Goal: Complete application form: Complete application form

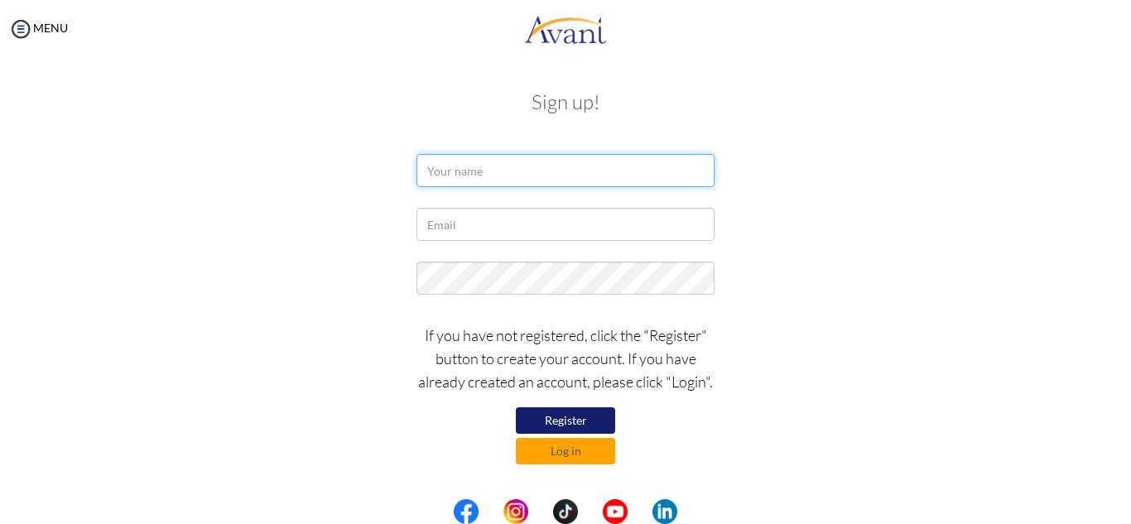
click at [560, 168] on input "text" at bounding box center [566, 170] width 298 height 33
type input "e"
type input "[PERSON_NAME] [PERSON_NAME]"
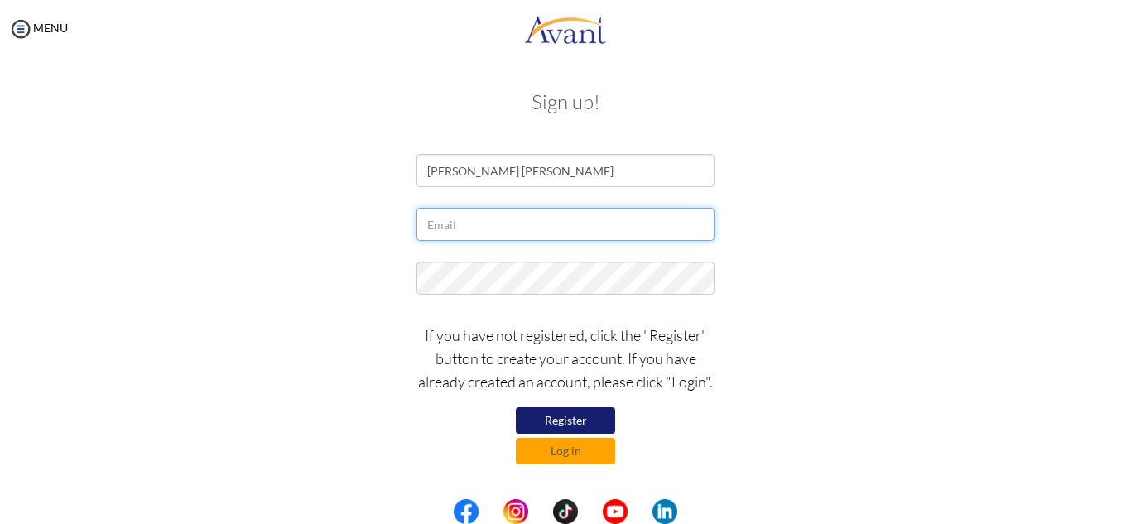
click at [477, 230] on input "text" at bounding box center [566, 224] width 298 height 33
type input "[EMAIL_ADDRESS][DOMAIN_NAME]"
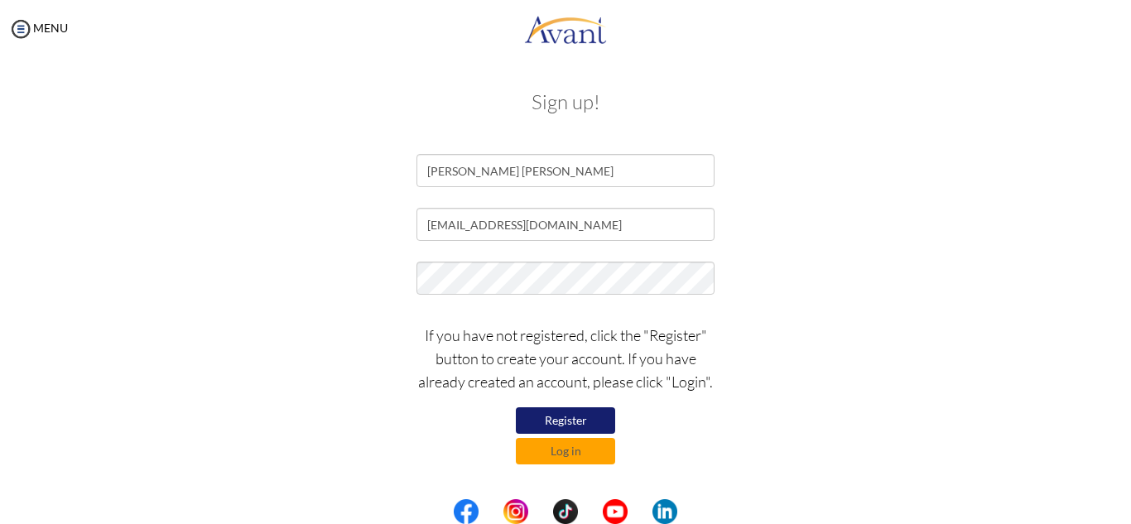
click at [569, 422] on button "Register" at bounding box center [565, 420] width 99 height 27
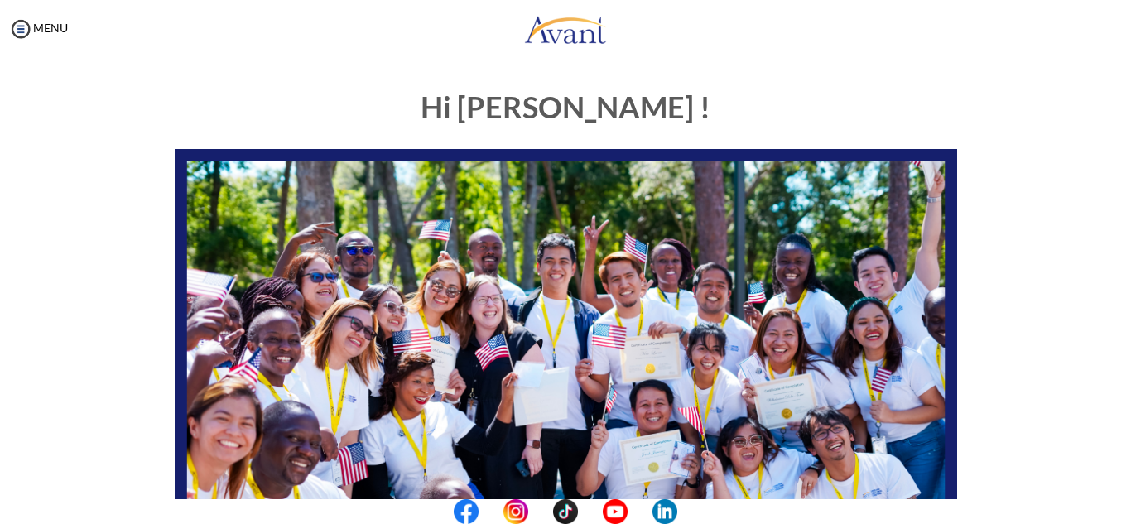
scroll to position [396, 0]
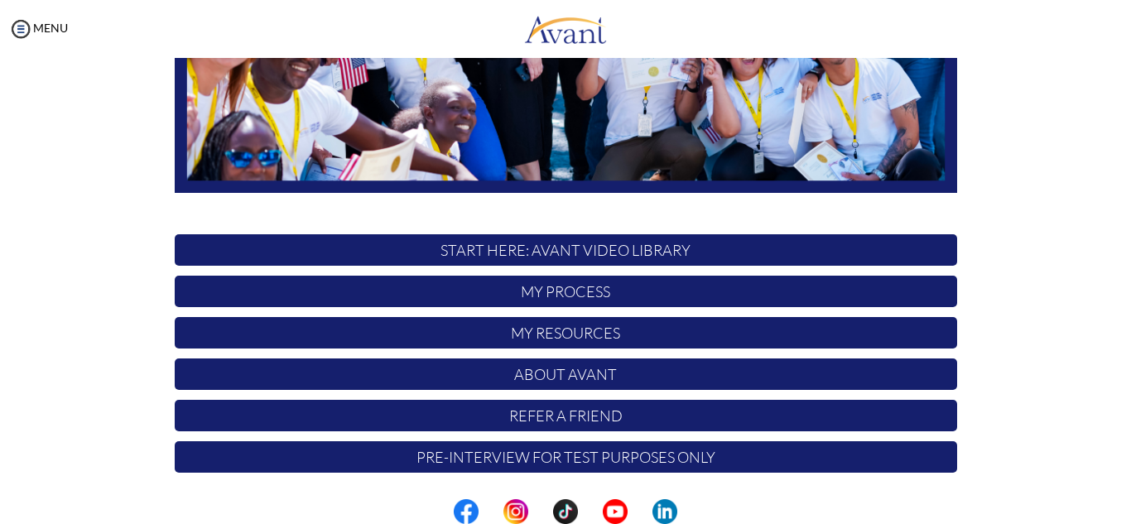
click at [594, 255] on p "START HERE: Avant Video Library" at bounding box center [566, 249] width 783 height 31
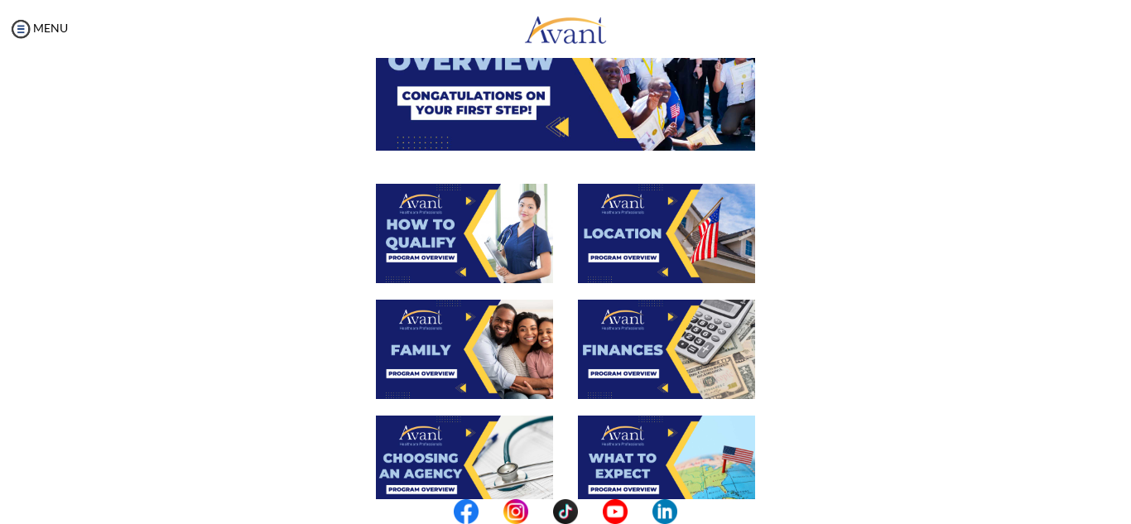
scroll to position [0, 0]
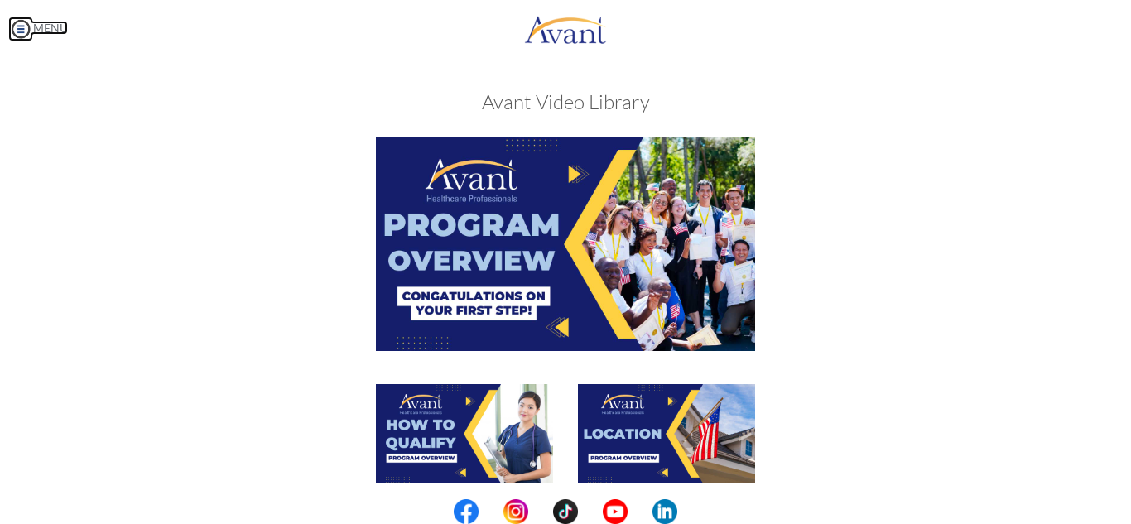
click at [26, 30] on img at bounding box center [20, 29] width 25 height 25
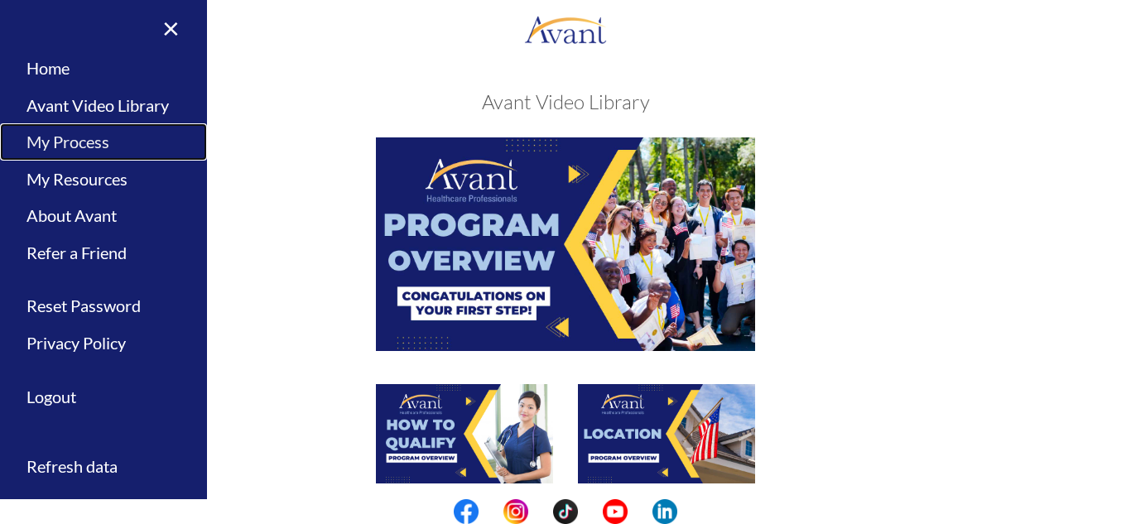
click at [82, 145] on link "My Process" at bounding box center [103, 141] width 207 height 37
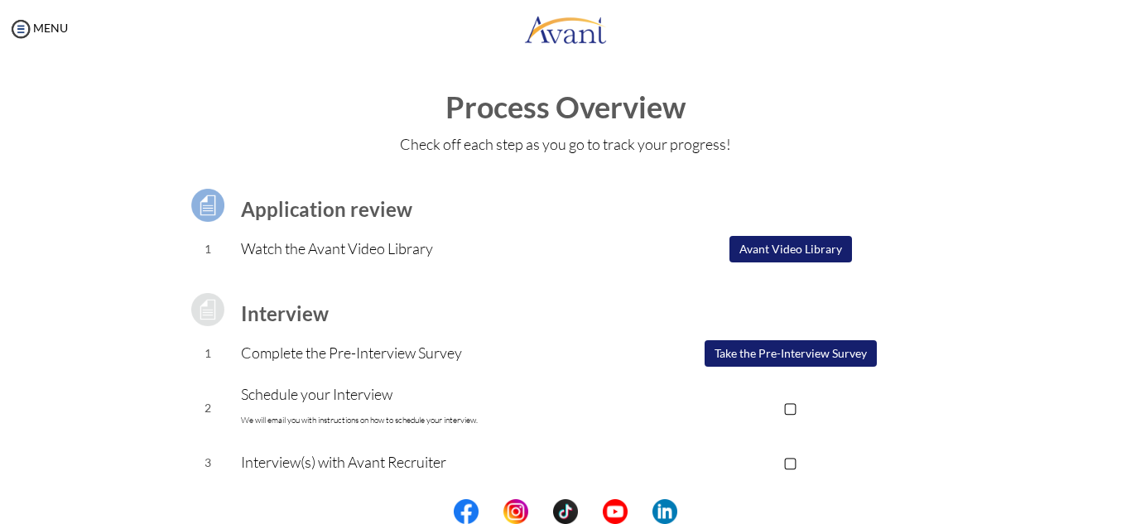
click at [780, 349] on button "Take the Pre-Interview Survey" at bounding box center [791, 353] width 172 height 27
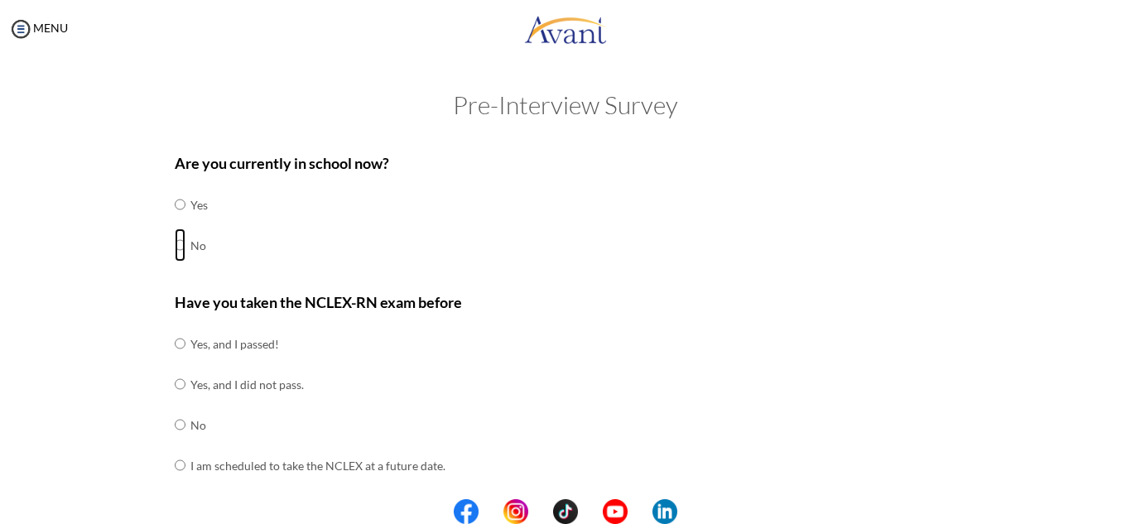
click at [175, 221] on input "radio" at bounding box center [180, 204] width 11 height 33
radio input "true"
click at [175, 360] on input "radio" at bounding box center [180, 343] width 11 height 33
radio input "true"
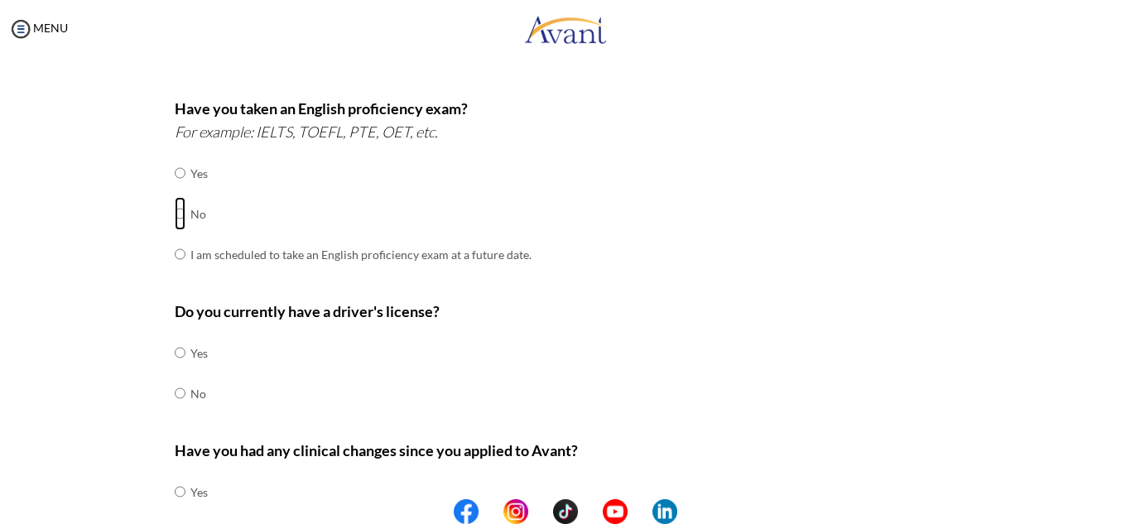
click at [175, 190] on input "radio" at bounding box center [180, 173] width 11 height 33
radio input "true"
click at [176, 352] on input "radio" at bounding box center [180, 352] width 11 height 33
radio input "true"
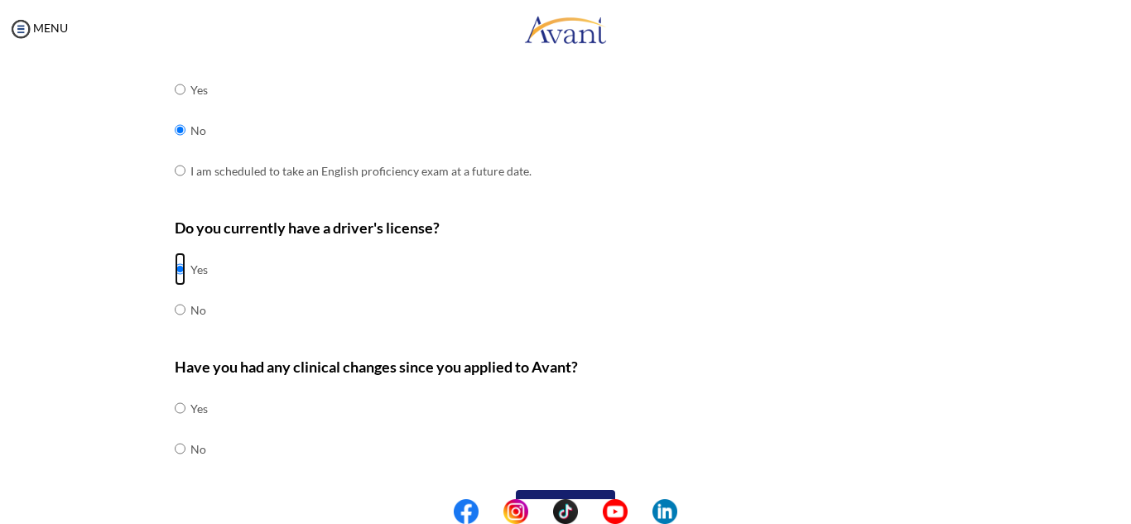
scroll to position [536, 0]
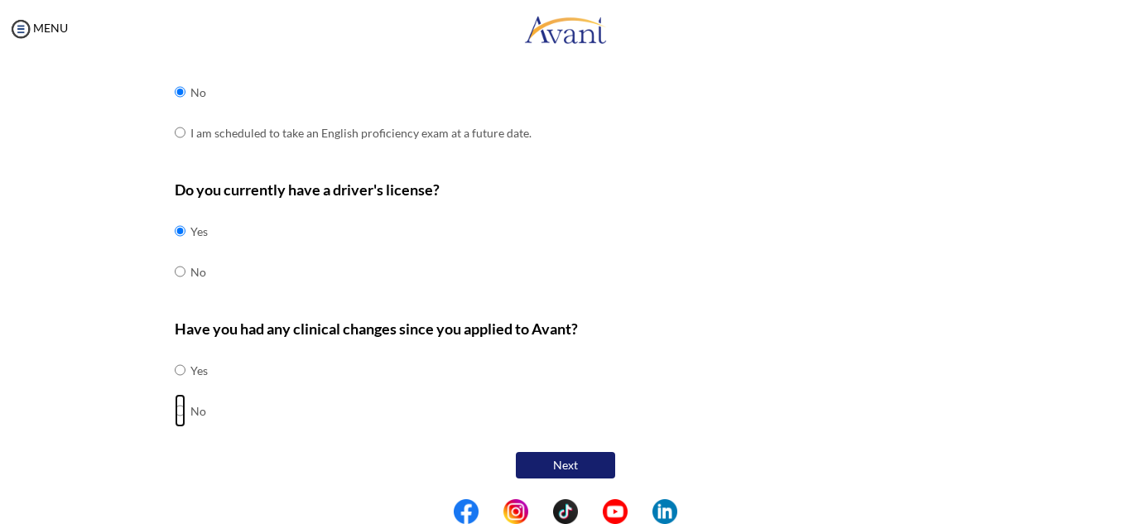
click at [175, 387] on input "radio" at bounding box center [180, 370] width 11 height 33
radio input "true"
click at [548, 463] on button "Next" at bounding box center [565, 465] width 99 height 27
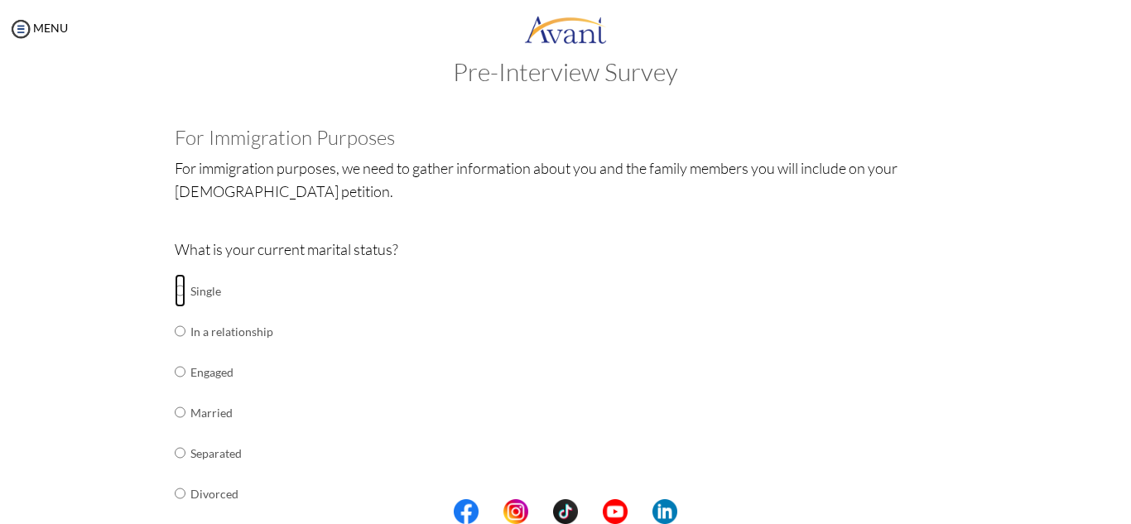
click at [177, 293] on input "radio" at bounding box center [180, 290] width 11 height 33
radio input "true"
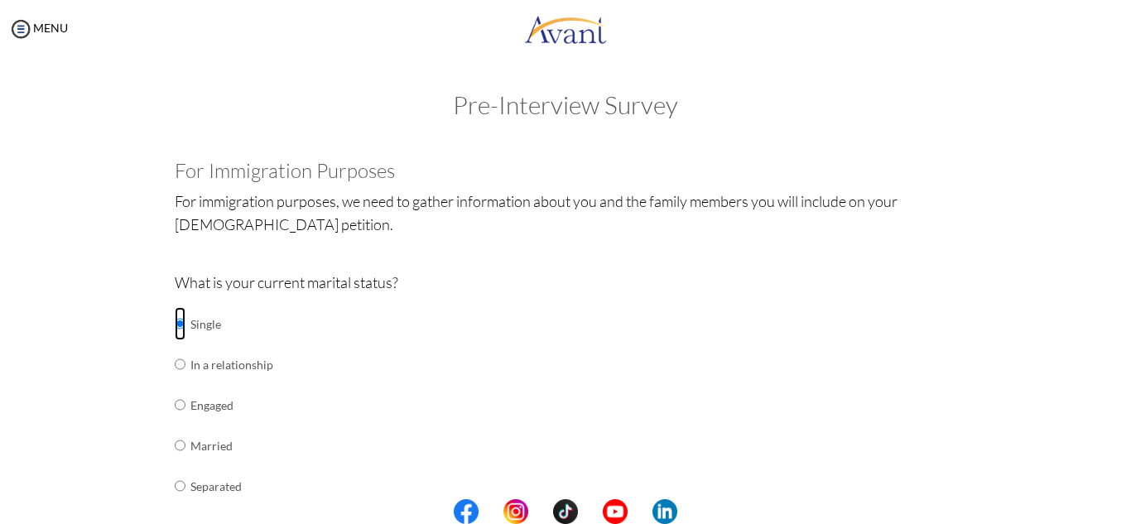
scroll to position [414, 0]
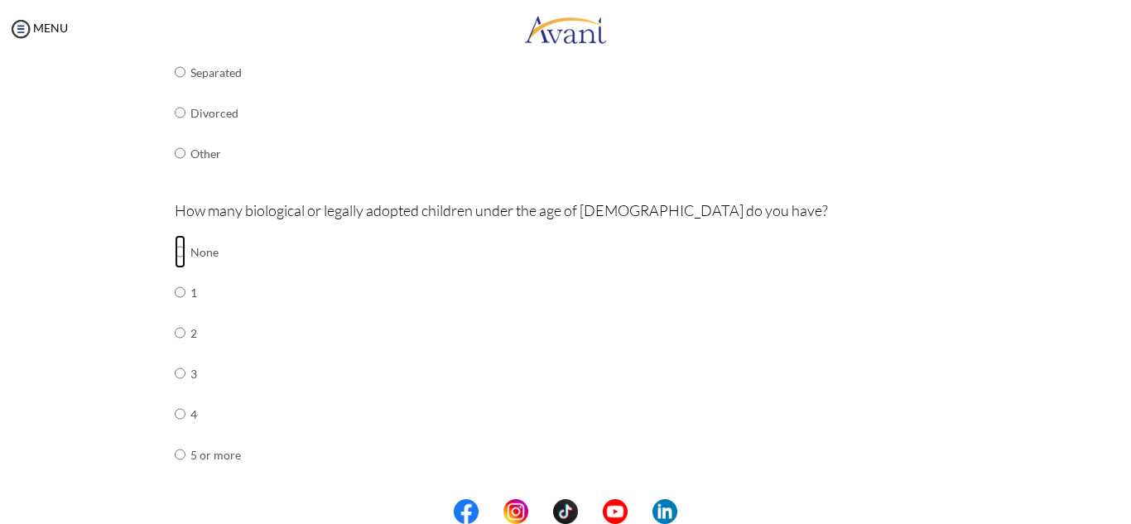
click at [178, 251] on input "radio" at bounding box center [180, 251] width 11 height 33
radio input "true"
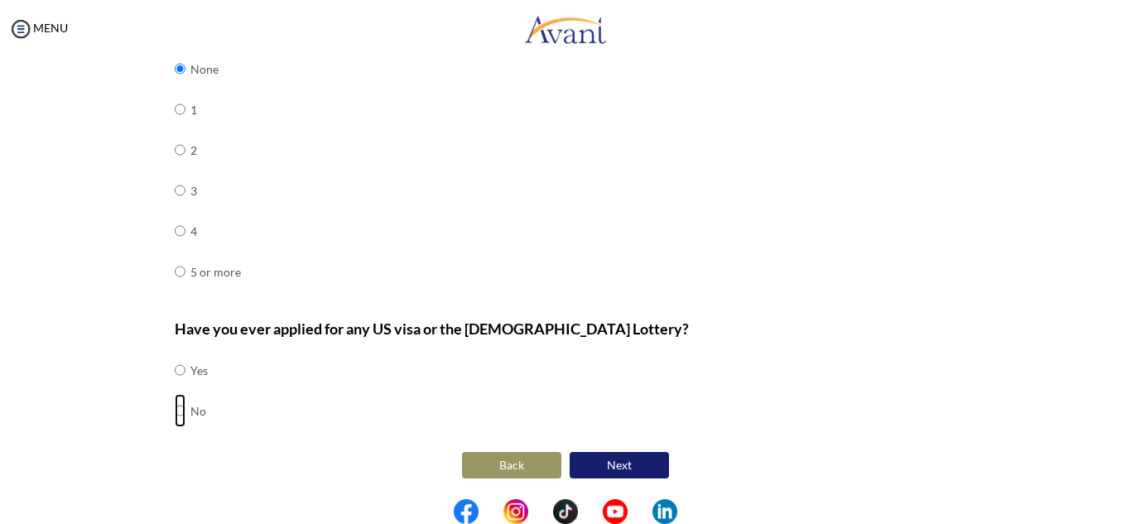
click at [175, 387] on input "radio" at bounding box center [180, 370] width 11 height 33
radio input "true"
click at [592, 468] on button "Next" at bounding box center [619, 465] width 99 height 27
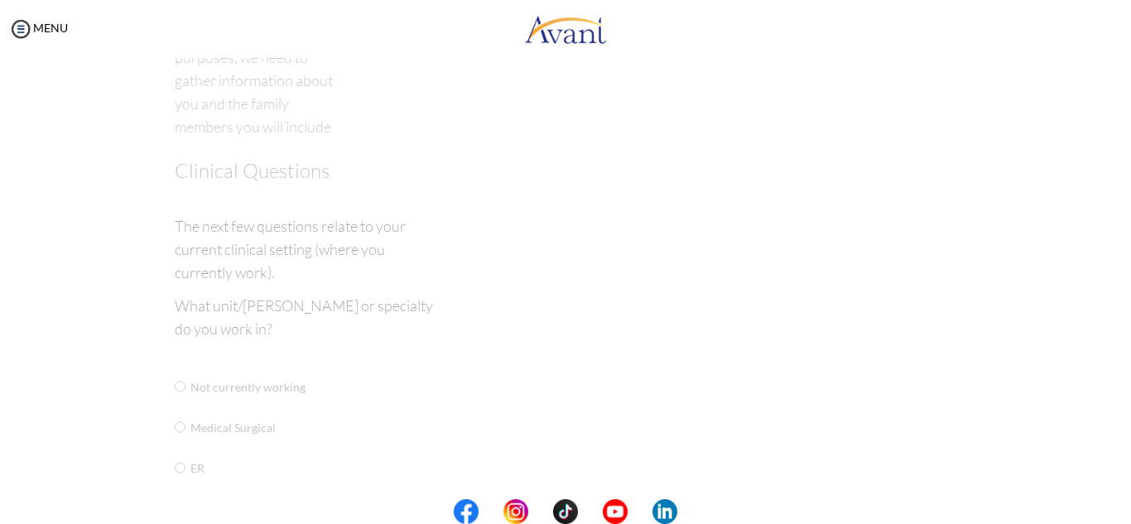
scroll to position [33, 0]
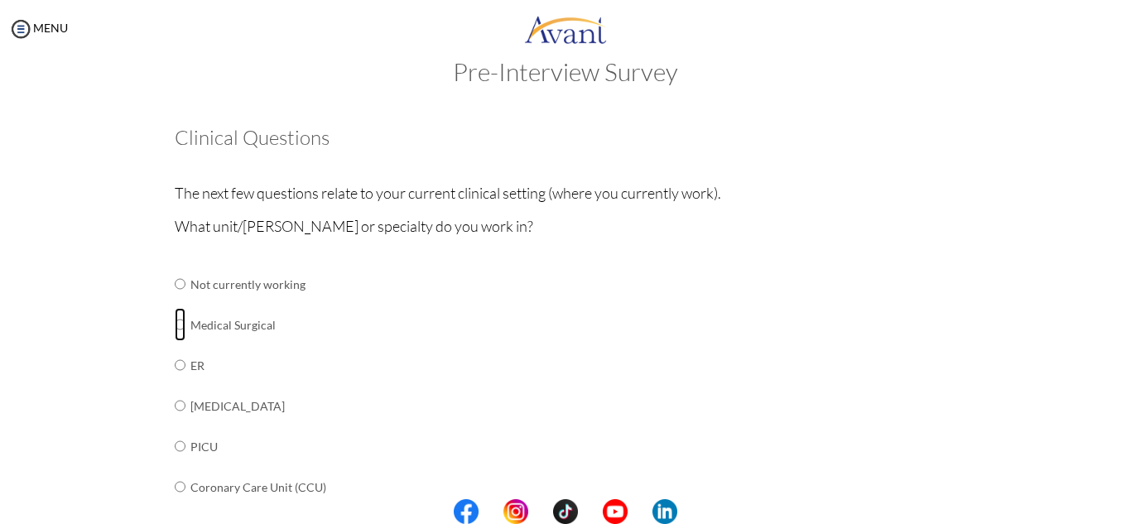
click at [175, 301] on input "radio" at bounding box center [180, 284] width 11 height 33
radio input "true"
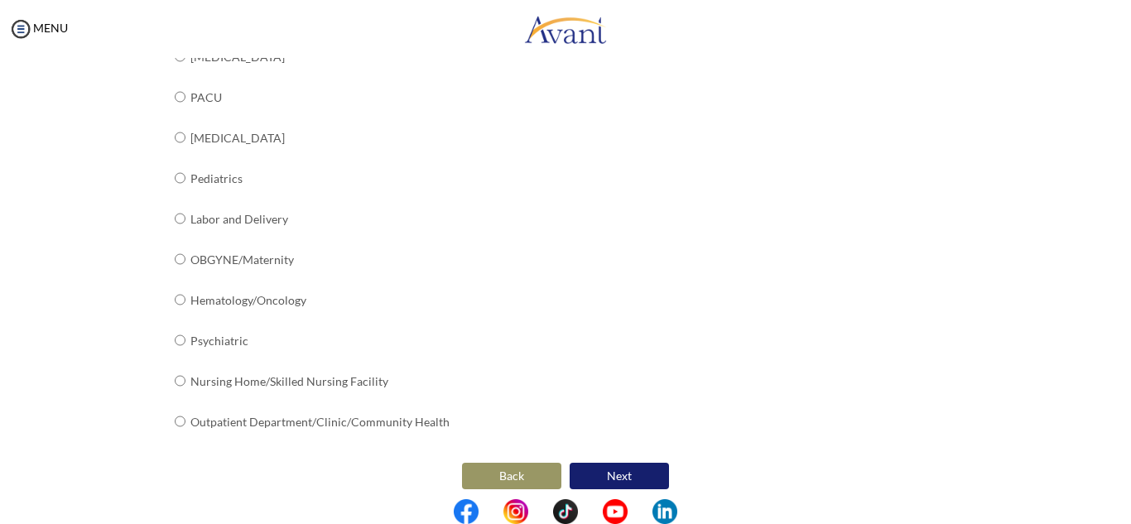
scroll to position [677, 0]
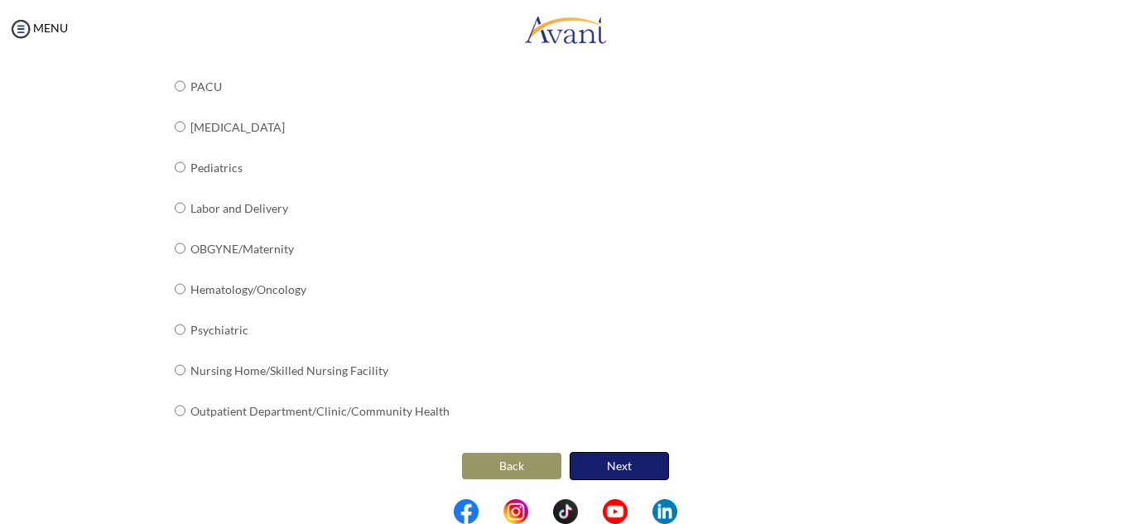
click at [612, 459] on button "Next" at bounding box center [619, 466] width 99 height 28
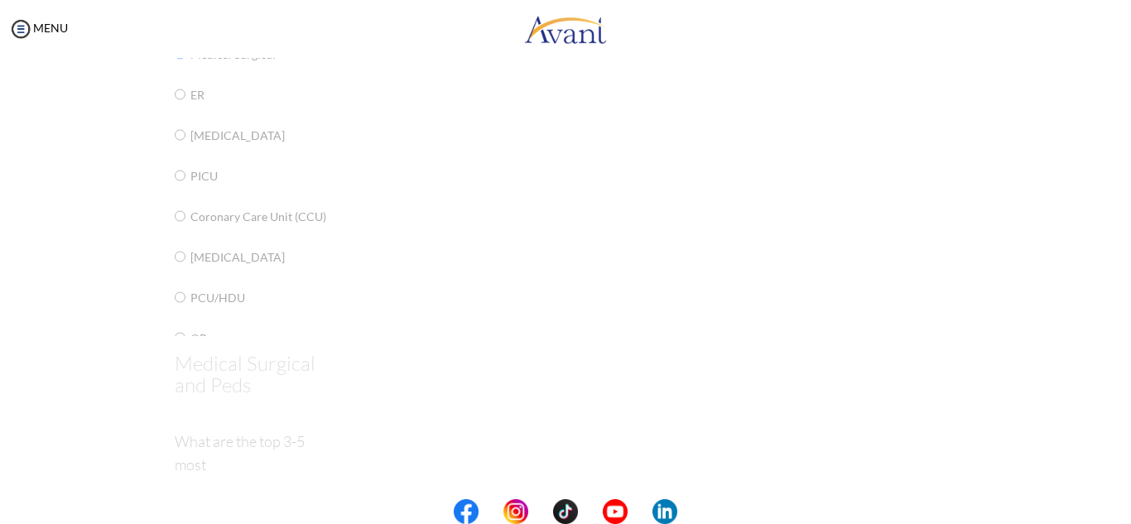
scroll to position [33, 0]
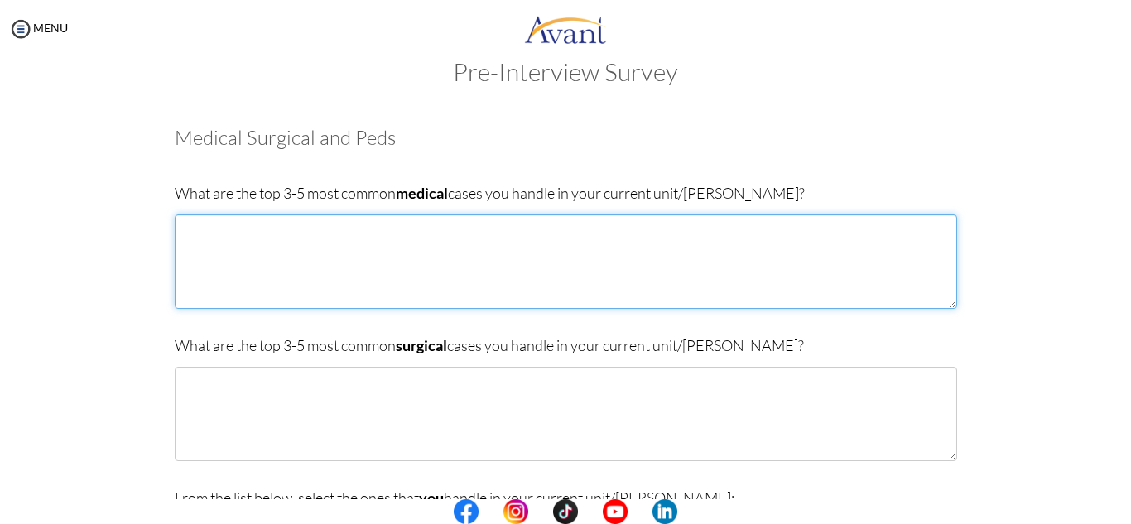
click at [182, 229] on textarea at bounding box center [566, 262] width 783 height 94
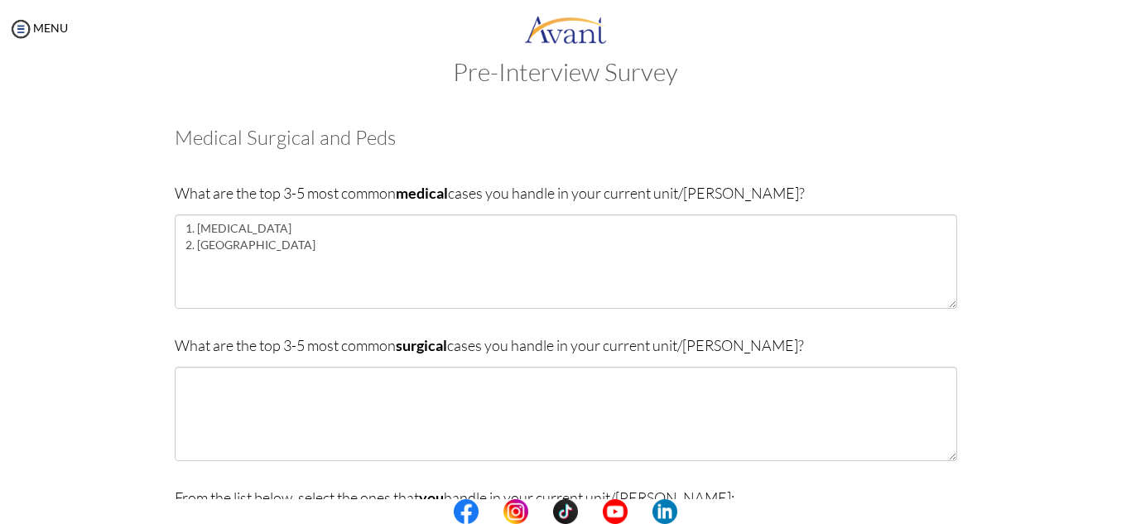
drag, startPoint x: 239, startPoint y: 256, endPoint x: 143, endPoint y: 321, distance: 115.1
click at [143, 321] on div "Are you currently in school now? Yes No Have you taken the NCLEX-RN exam before…" at bounding box center [565, 514] width 969 height 808
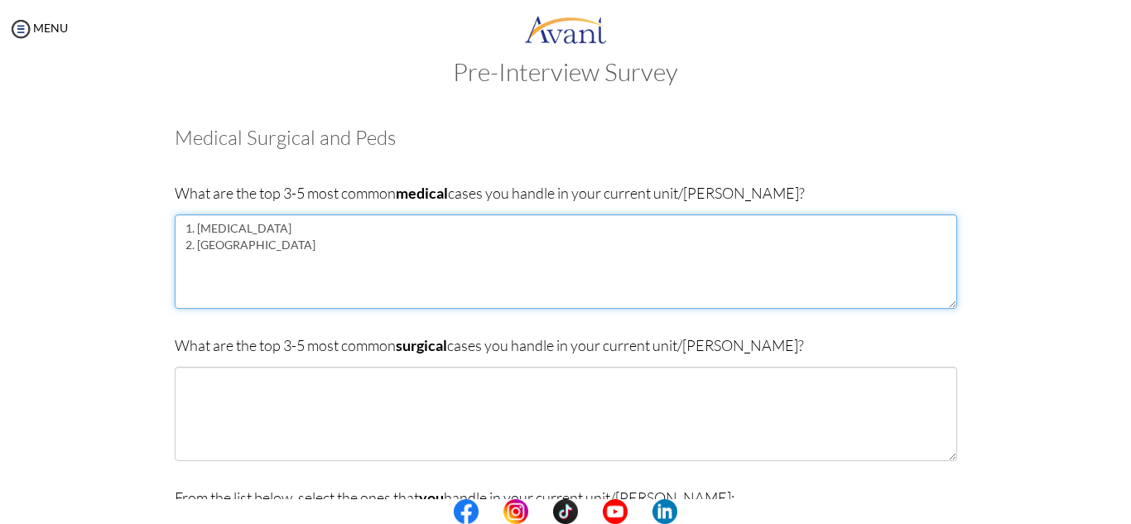
click at [268, 248] on textarea "1. Pneumonia 2. Hypertention" at bounding box center [566, 262] width 783 height 94
click at [241, 243] on textarea "1. Pneumonia 2. Hypertention 3. Diabetes mellitus" at bounding box center [566, 262] width 783 height 94
type textarea "1. Pneumonia 2. Hypertension 3. Diabetes mellitus"
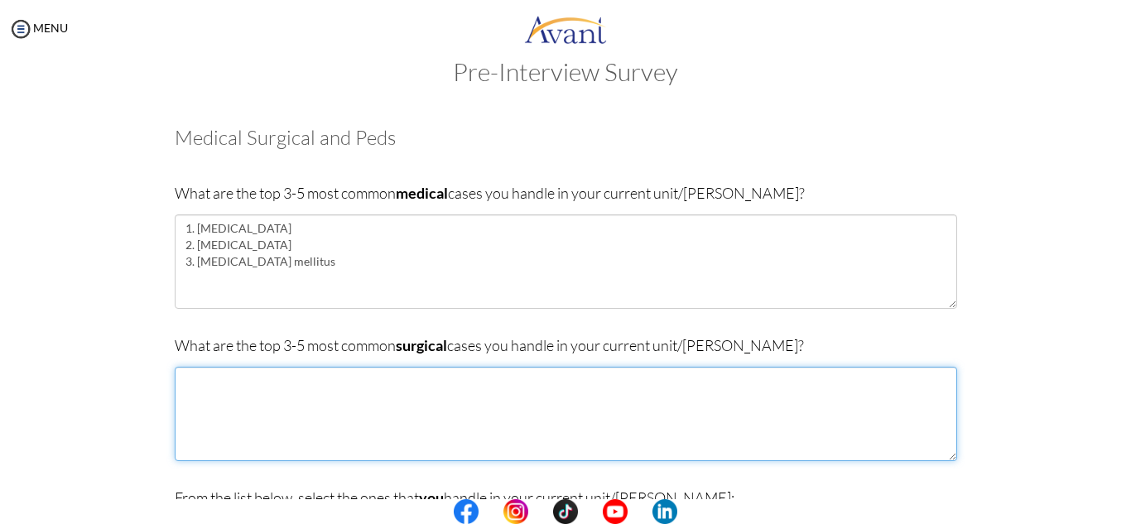
click at [183, 382] on textarea at bounding box center [566, 414] width 783 height 94
click at [232, 398] on textarea "1. Fractures 2. Hernia 3." at bounding box center [566, 414] width 783 height 94
click at [207, 417] on textarea "1. Fractures 2. Hernia repair 3." at bounding box center [566, 414] width 783 height 94
click at [197, 418] on textarea "1. Fractures 2. Hernia repair 3. cholecystectomy 4. Mastectomy" at bounding box center [566, 414] width 783 height 94
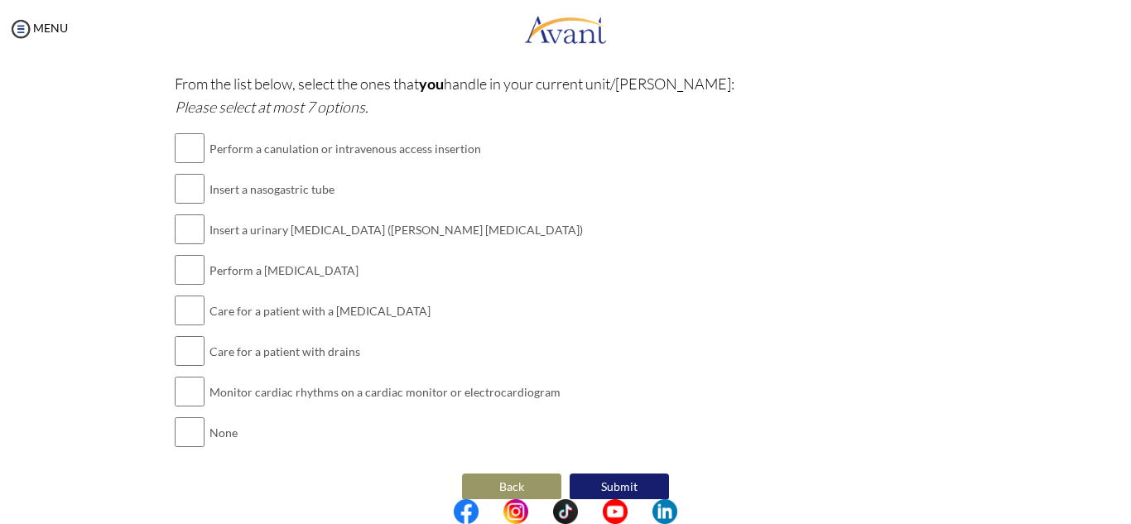
type textarea "1. Fractures 2. Hernia repair 3. Cholecystectomy 4. Mastectomy"
click at [190, 192] on input "checkbox" at bounding box center [190, 188] width 30 height 33
checkbox input "true"
click at [189, 147] on input "checkbox" at bounding box center [190, 148] width 30 height 33
checkbox input "true"
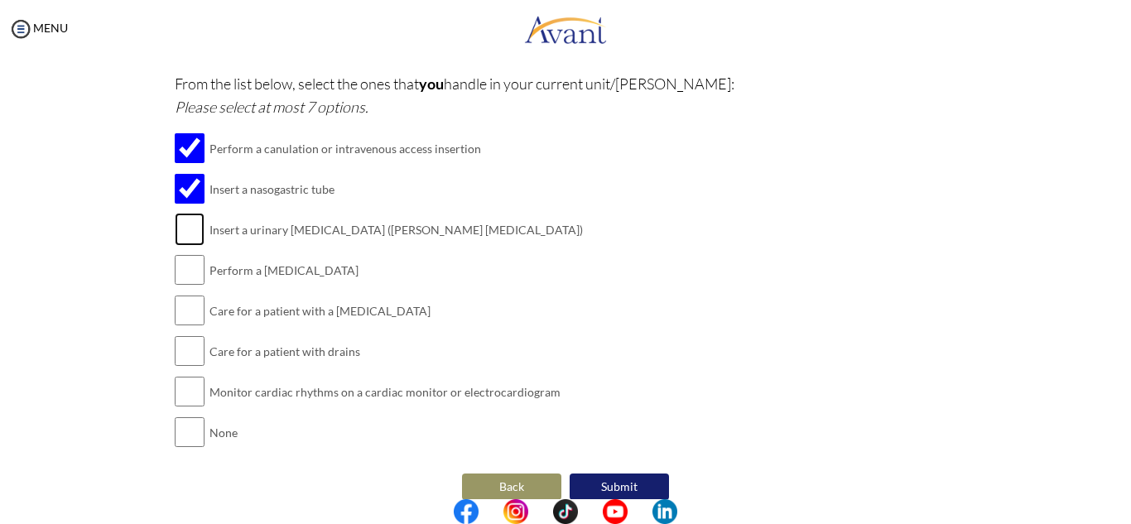
click at [183, 233] on input "checkbox" at bounding box center [190, 229] width 30 height 33
checkbox input "true"
click at [187, 315] on input "checkbox" at bounding box center [190, 310] width 30 height 33
checkbox input "true"
click at [193, 354] on input "checkbox" at bounding box center [190, 351] width 30 height 33
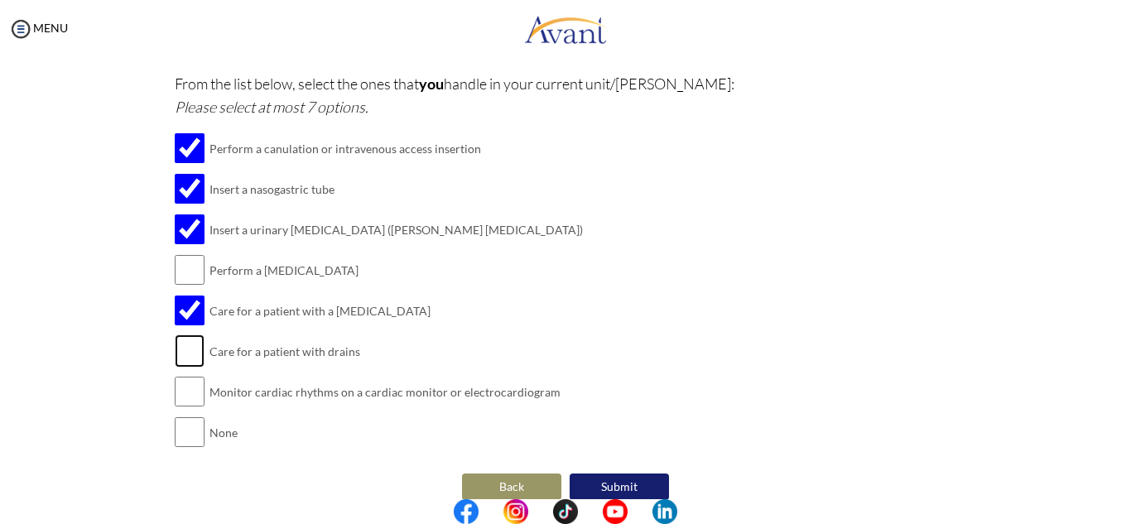
checkbox input "true"
click at [178, 266] on input "checkbox" at bounding box center [190, 269] width 30 height 33
checkbox input "true"
click at [187, 383] on input "checkbox" at bounding box center [190, 391] width 30 height 33
checkbox input "true"
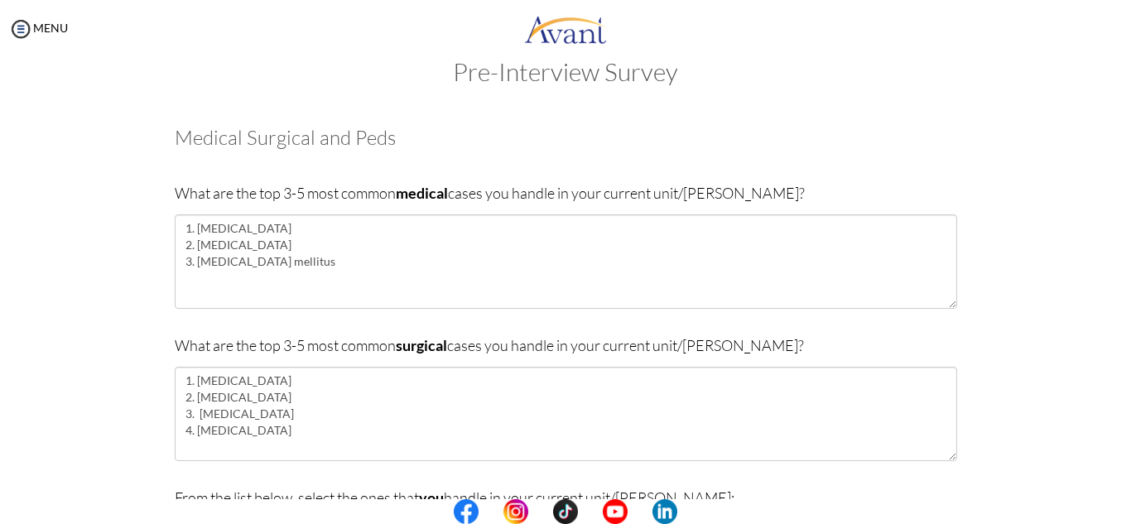
scroll to position [469, 0]
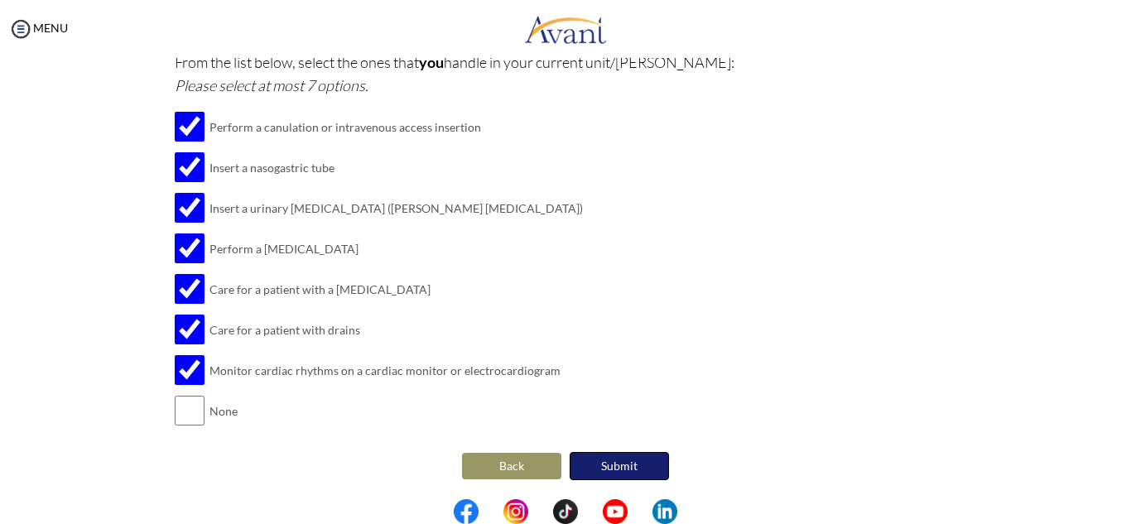
click at [627, 466] on button "Submit" at bounding box center [619, 466] width 99 height 28
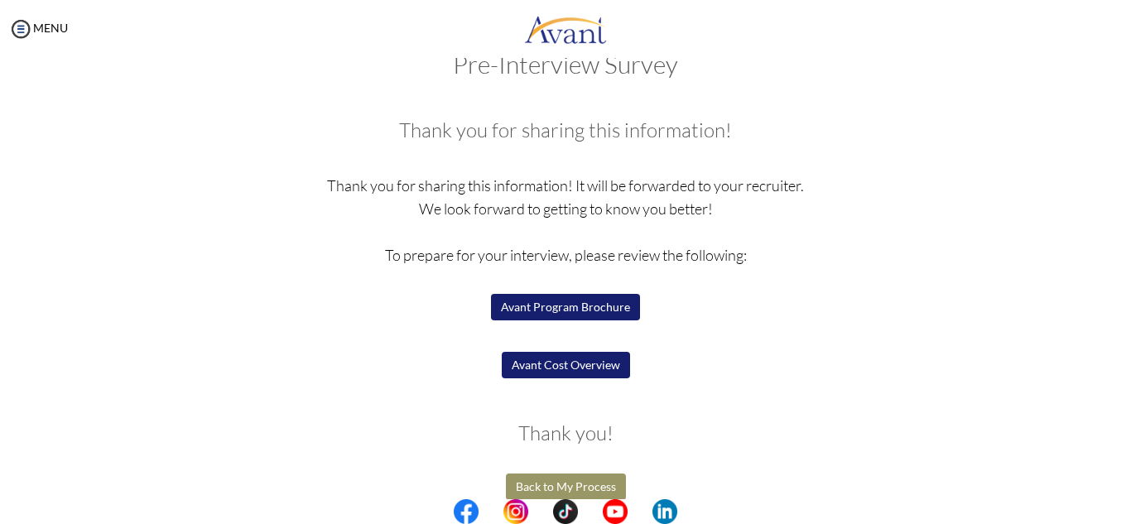
scroll to position [62, 0]
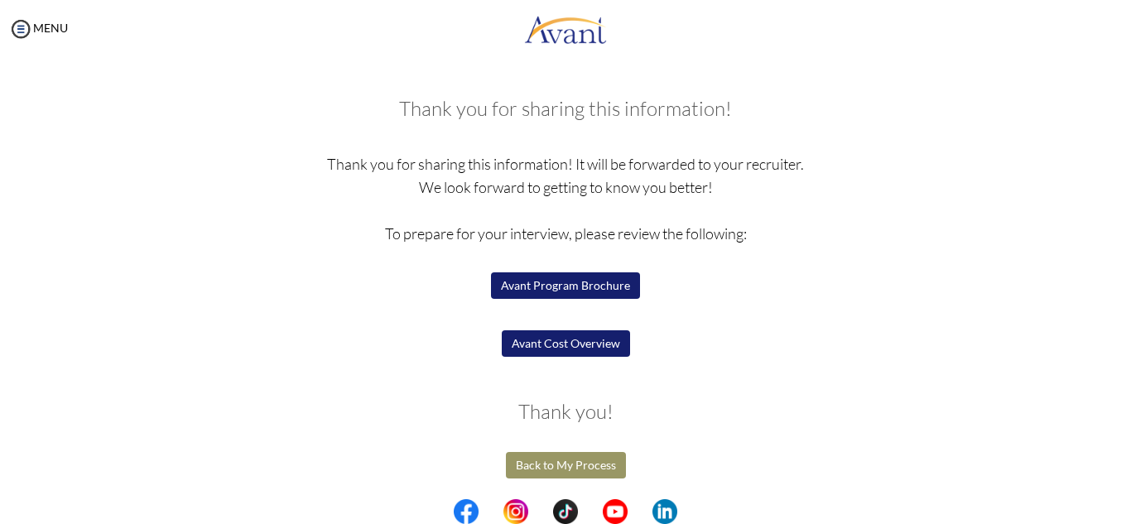
click at [574, 286] on button "Avant Program Brochure" at bounding box center [565, 285] width 149 height 27
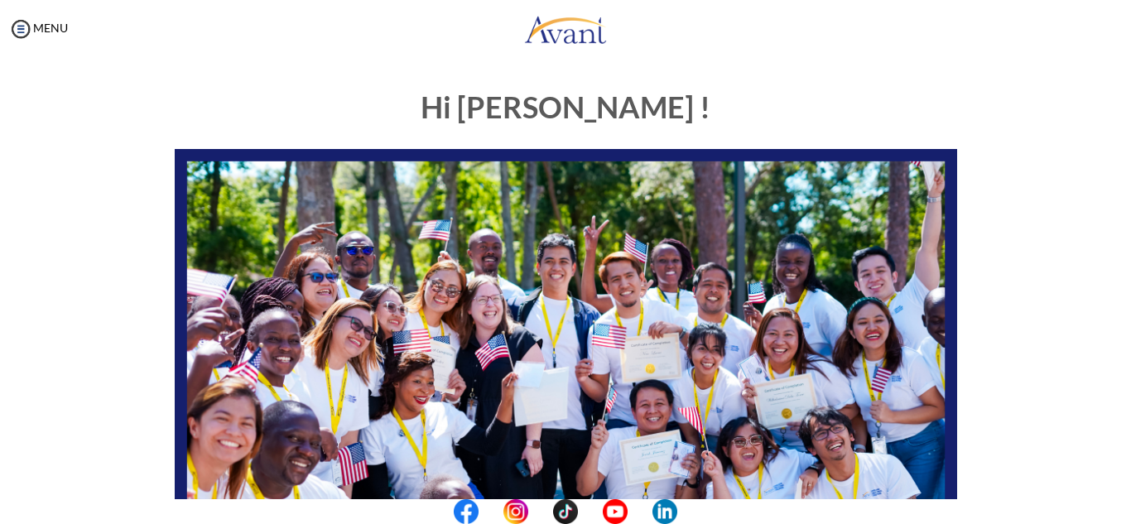
scroll to position [396, 0]
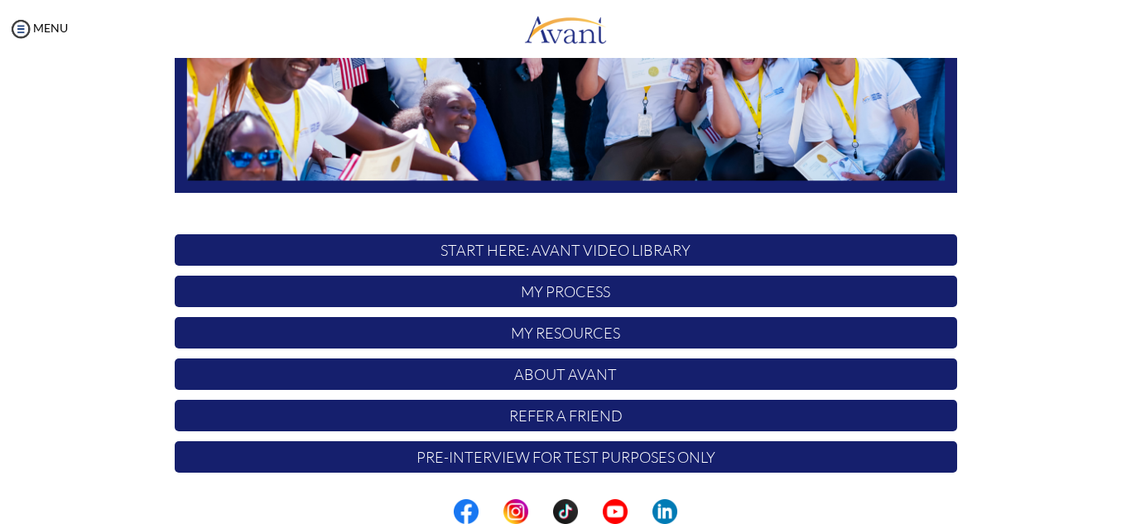
click at [566, 296] on p "My Process" at bounding box center [566, 291] width 783 height 31
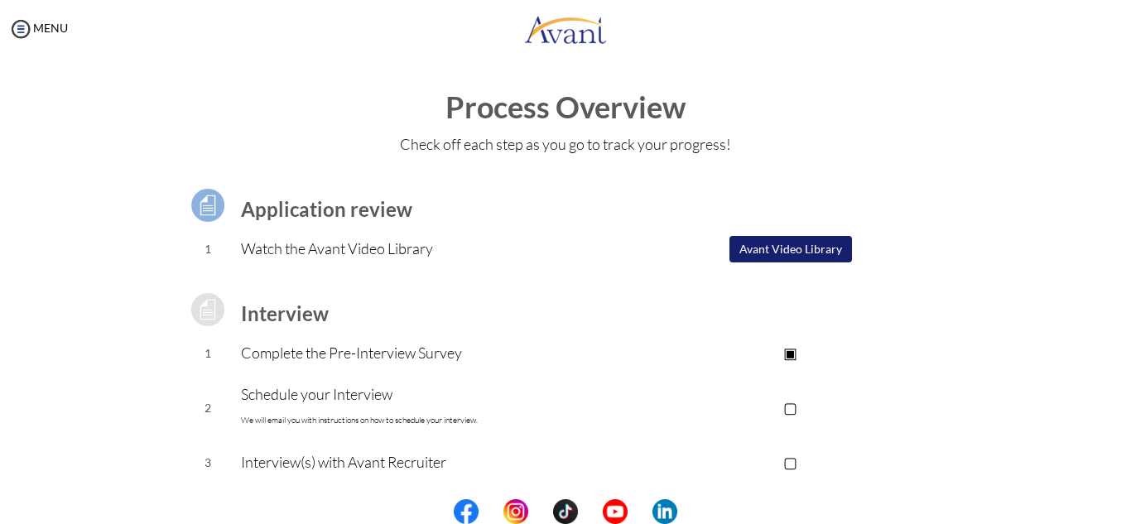
click at [793, 406] on p "▢" at bounding box center [790, 407] width 332 height 23
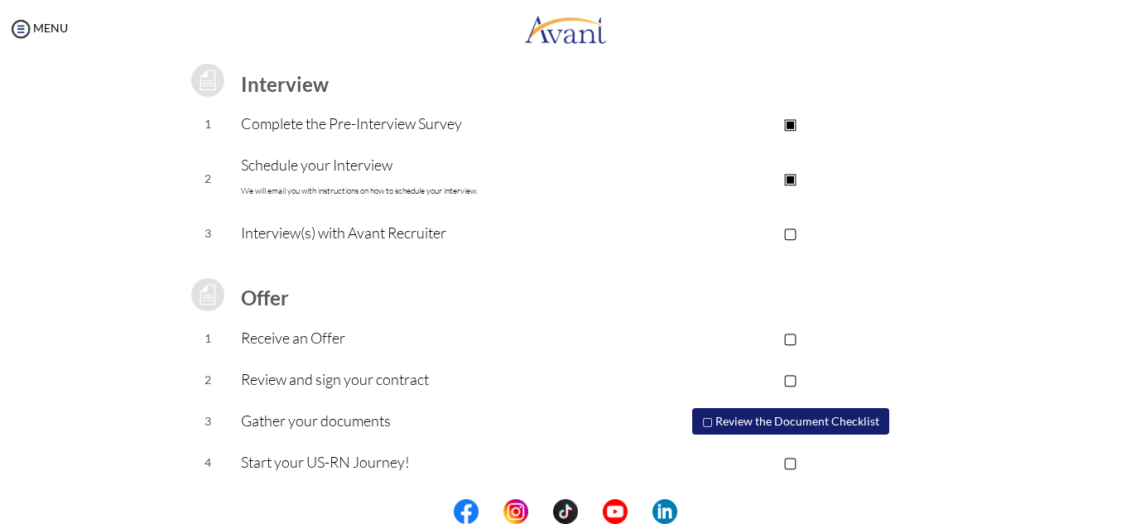
click at [789, 178] on p "▣" at bounding box center [790, 177] width 332 height 23
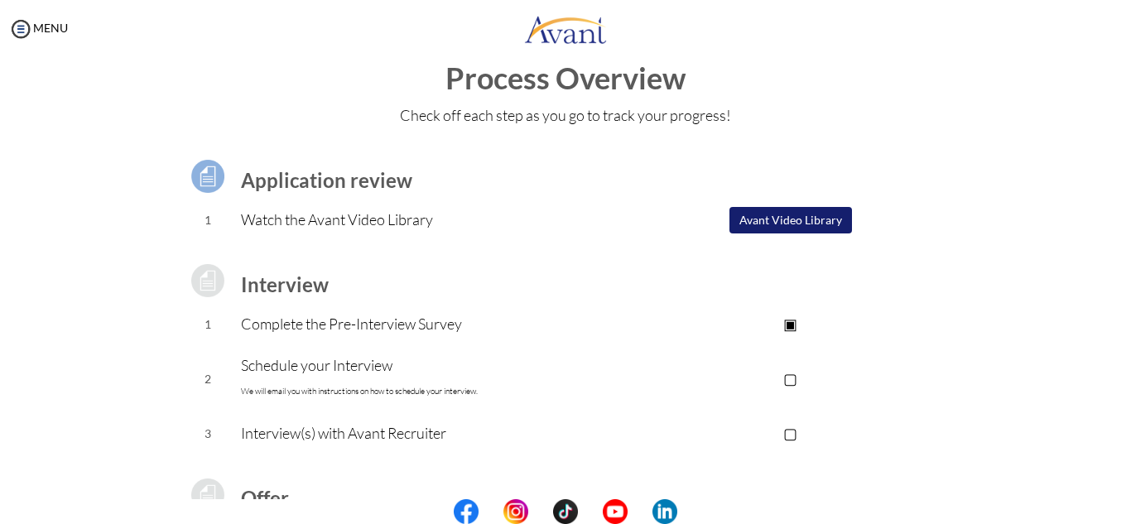
scroll to position [0, 0]
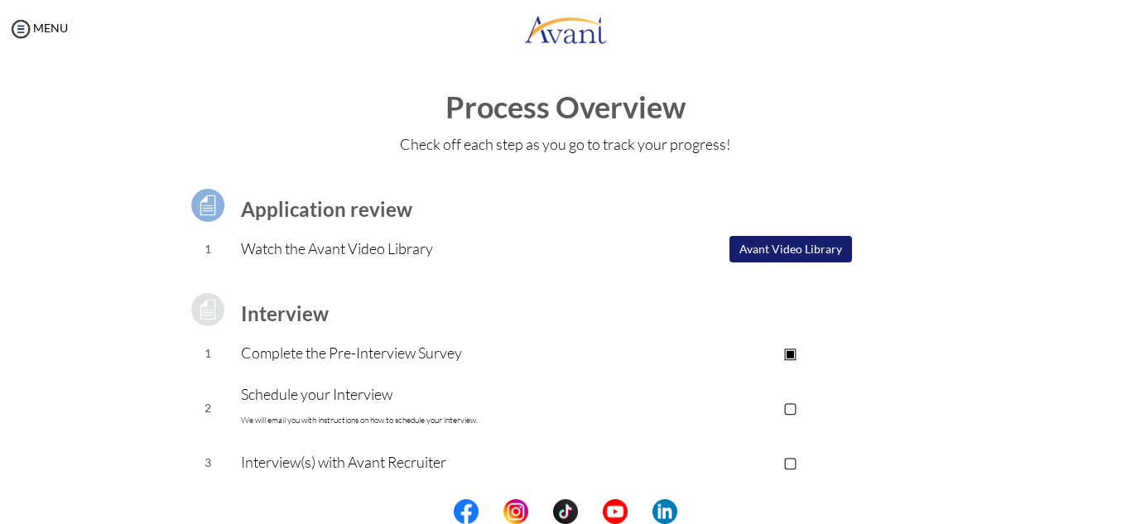
click at [357, 387] on p "Schedule your Interview We will email you with instructions on how to schedule …" at bounding box center [432, 408] width 383 height 50
click at [792, 407] on p "▢" at bounding box center [790, 407] width 332 height 23
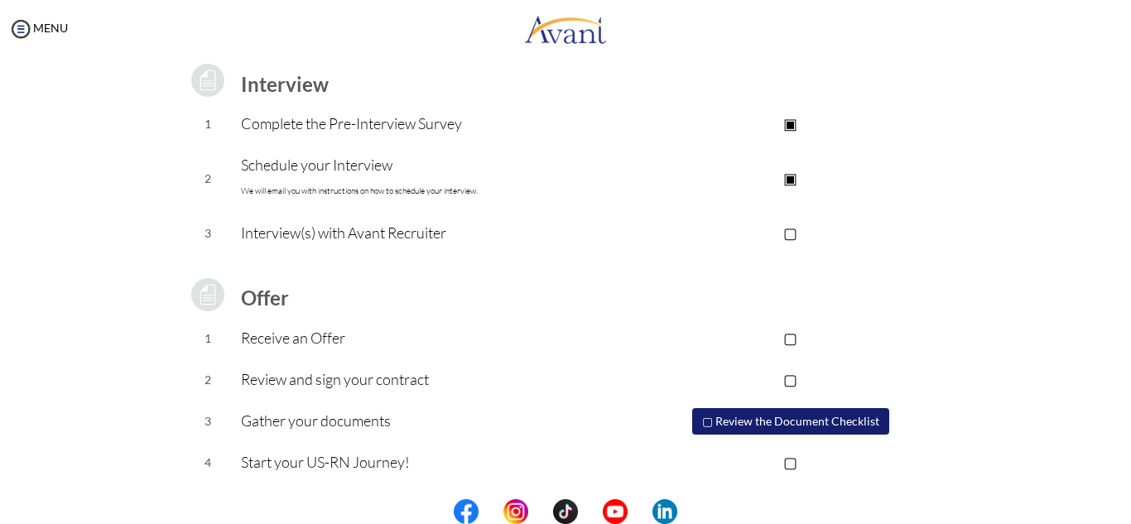
click at [788, 174] on p "▣" at bounding box center [790, 177] width 332 height 23
click at [788, 174] on p "▢" at bounding box center [790, 177] width 332 height 23
click at [263, 180] on p "Schedule your Interview We will email you with instructions on how to schedule …" at bounding box center [432, 178] width 383 height 50
click at [303, 167] on p "Schedule your Interview We will email you with instructions on how to schedule …" at bounding box center [432, 178] width 383 height 50
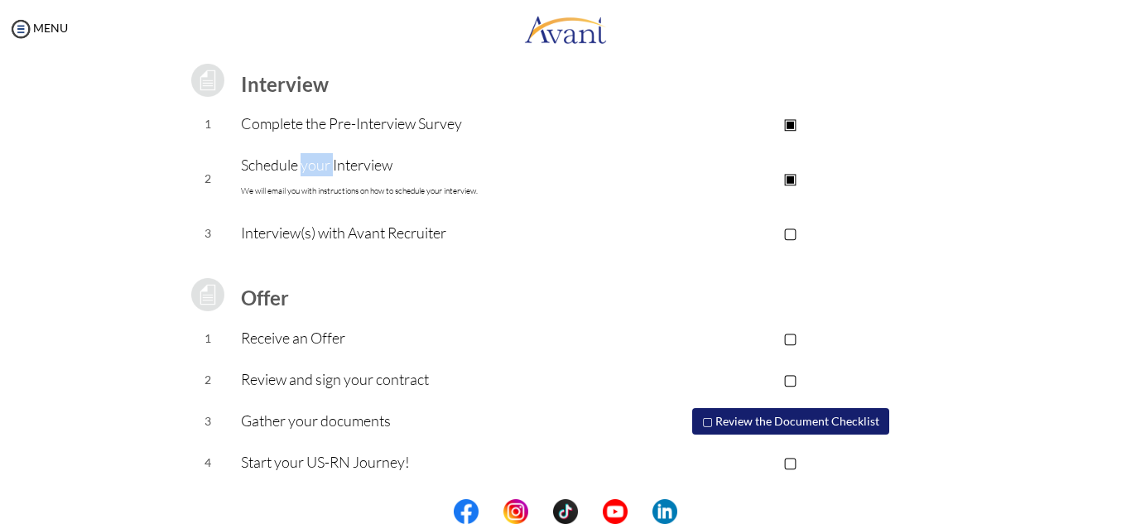
click at [303, 167] on p "Schedule your Interview We will email you with instructions on how to schedule …" at bounding box center [432, 178] width 383 height 50
click at [299, 167] on p "Schedule your Interview We will email you with instructions on how to schedule …" at bounding box center [432, 178] width 383 height 50
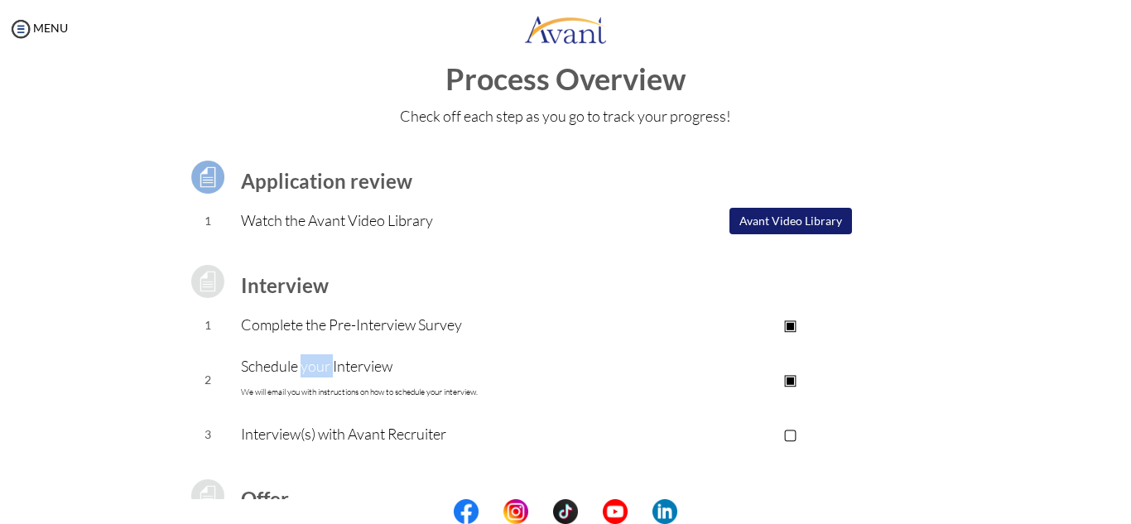
scroll to position [0, 0]
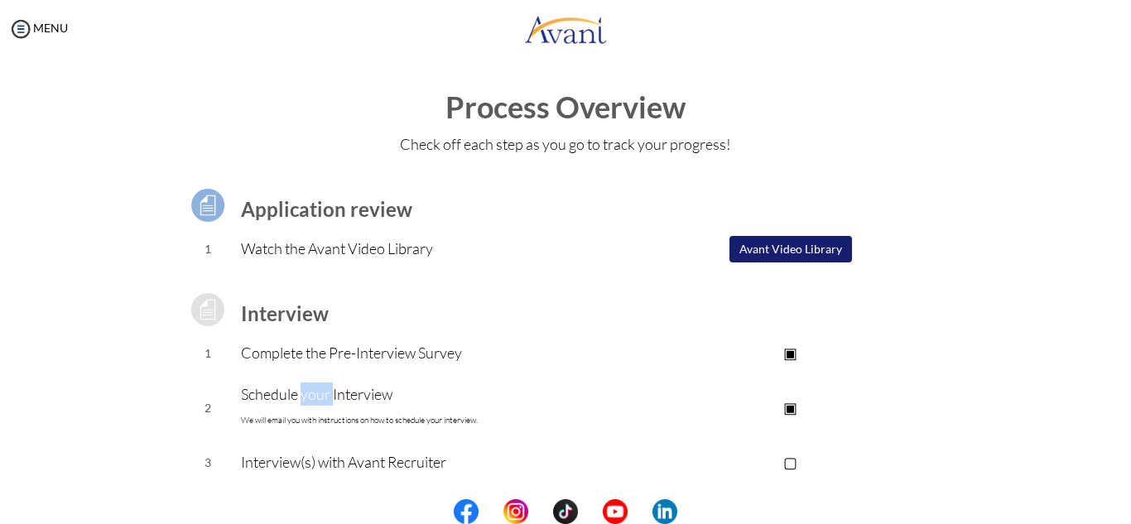
click at [787, 248] on button "Avant Video Library" at bounding box center [791, 249] width 123 height 27
